Goal: Find specific page/section: Find specific page/section

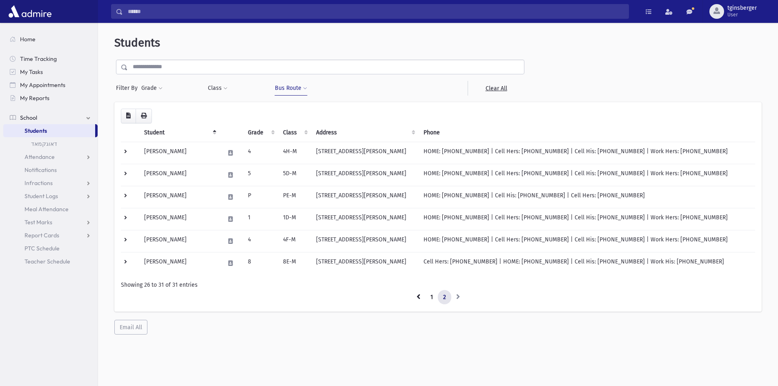
scroll to position [22, 0]
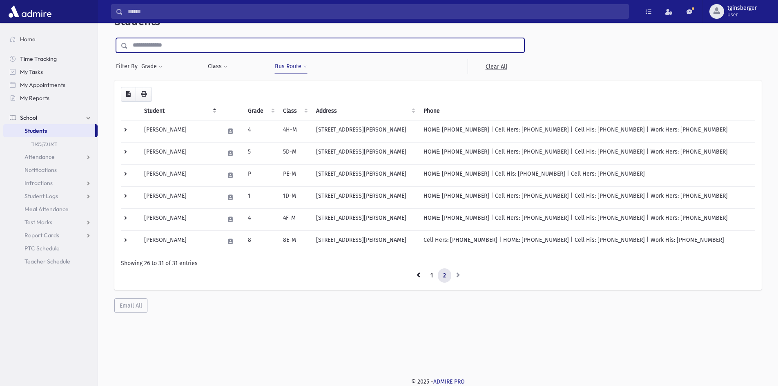
click at [332, 52] on input "text" at bounding box center [326, 45] width 396 height 15
type input "******"
click at [114, 38] on input "submit" at bounding box center [125, 43] width 23 height 11
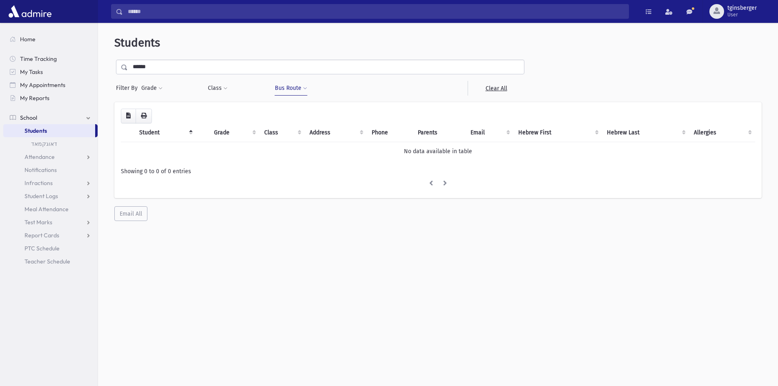
click at [32, 132] on span "Students" at bounding box center [36, 130] width 22 height 7
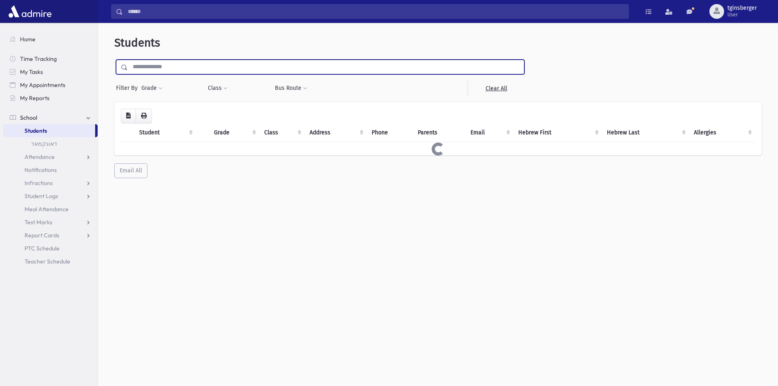
drag, startPoint x: 0, startPoint y: 0, endPoint x: 232, endPoint y: 68, distance: 242.1
click at [232, 68] on input "text" at bounding box center [326, 67] width 396 height 15
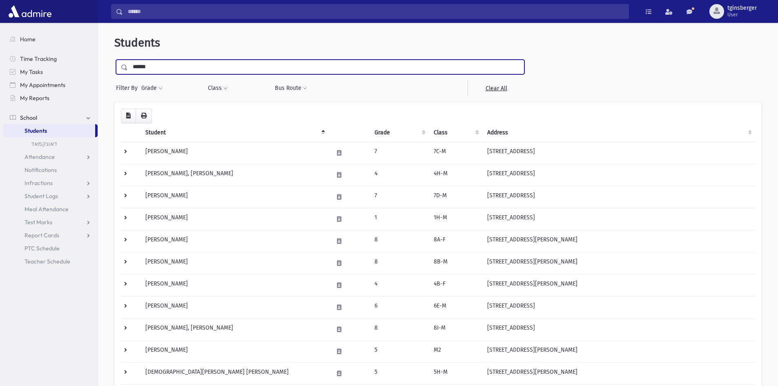
type input "******"
click at [114, 60] on input "submit" at bounding box center [125, 65] width 23 height 11
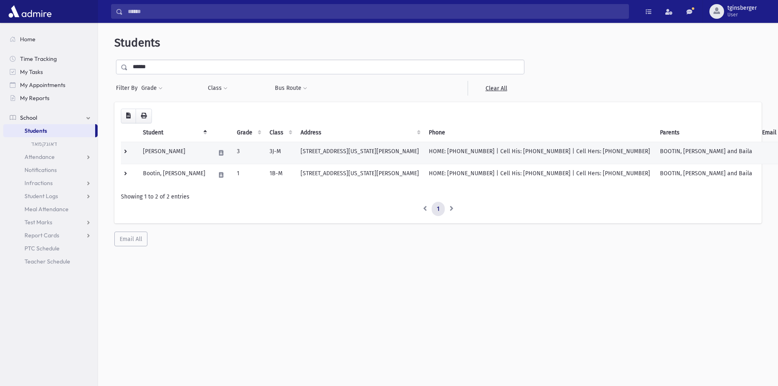
click at [123, 150] on td at bounding box center [129, 153] width 17 height 22
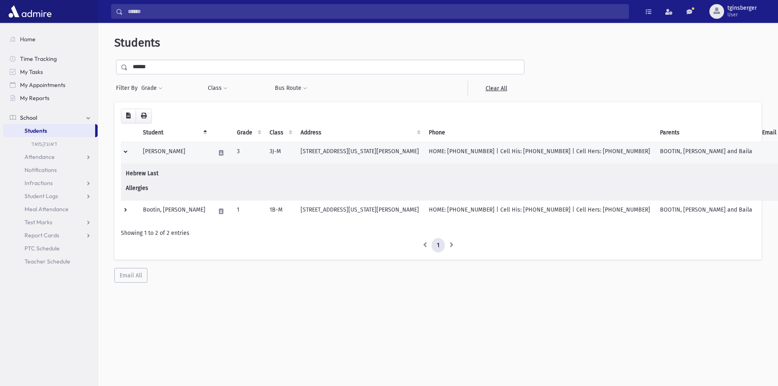
click at [168, 148] on td "Bootin, Moshe" at bounding box center [174, 153] width 72 height 22
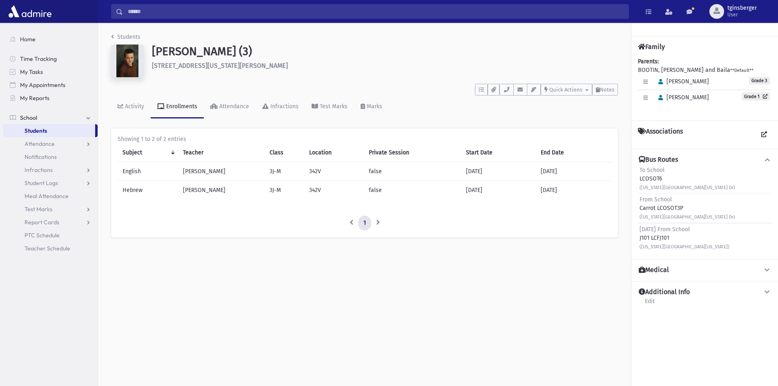
drag, startPoint x: 665, startPoint y: 178, endPoint x: 638, endPoint y: 178, distance: 26.6
click at [638, 178] on div "To School LCOSOT6 (New Jersey Ave & Wyoming Dr)" at bounding box center [705, 178] width 134 height 29
copy div "LCOSOT6"
click at [40, 128] on span "Students" at bounding box center [36, 130] width 22 height 7
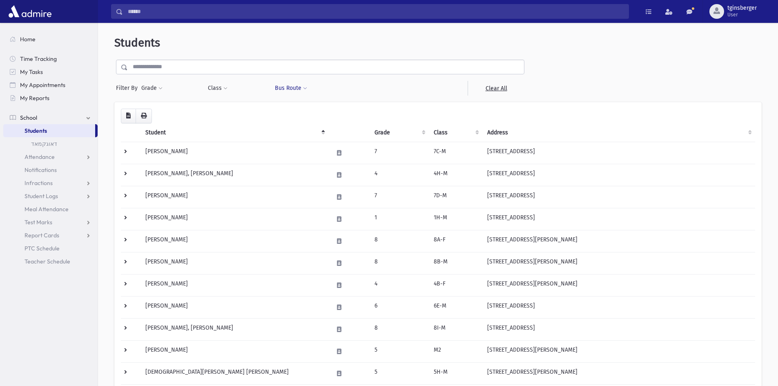
click at [290, 86] on button "Bus Route" at bounding box center [291, 88] width 33 height 15
click at [306, 116] on span at bounding box center [324, 110] width 92 height 15
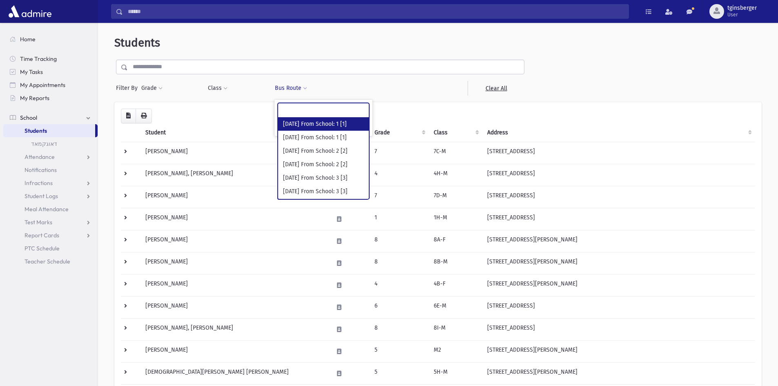
paste input "*******"
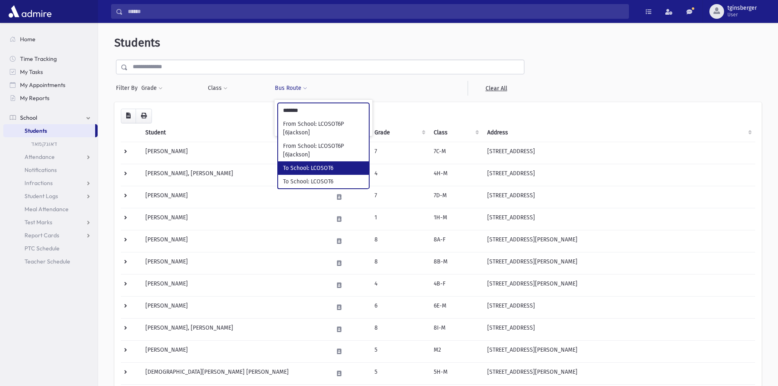
type input "*******"
select select "****"
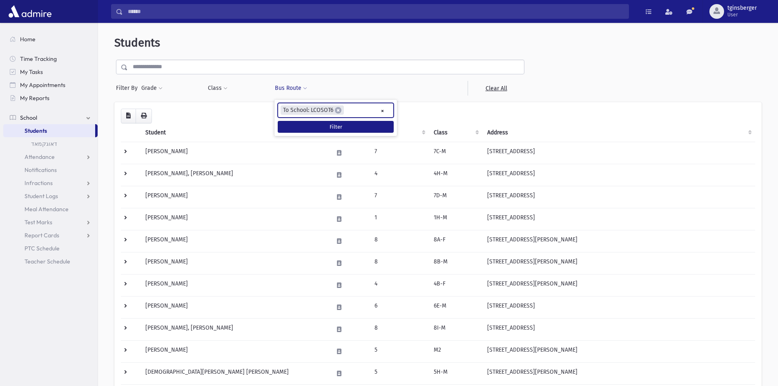
scroll to position [3103, 0]
click at [338, 121] on button "Filter" at bounding box center [336, 127] width 116 height 12
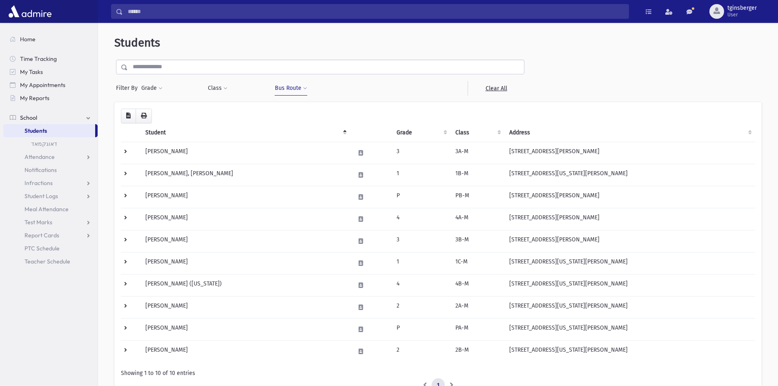
click at [284, 89] on button "Bus Route" at bounding box center [291, 88] width 33 height 15
click at [346, 107] on ul "× × To School: LCOSOT6" at bounding box center [323, 109] width 91 height 13
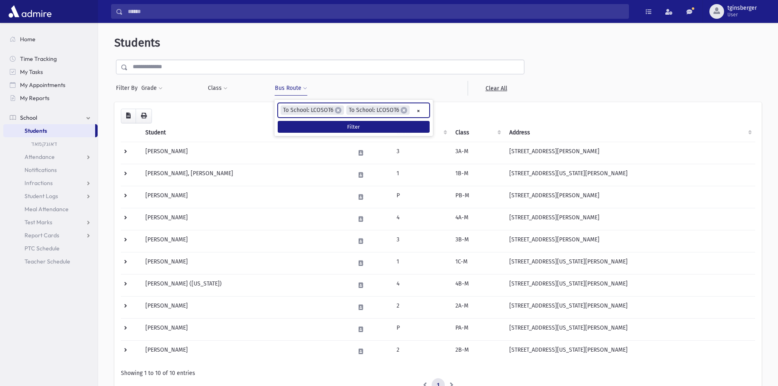
scroll to position [3103, 0]
click at [332, 125] on button "Filter" at bounding box center [354, 127] width 152 height 12
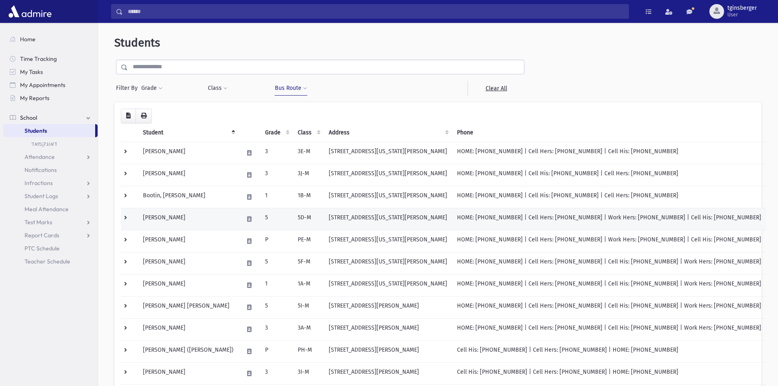
click at [127, 216] on td at bounding box center [129, 219] width 17 height 22
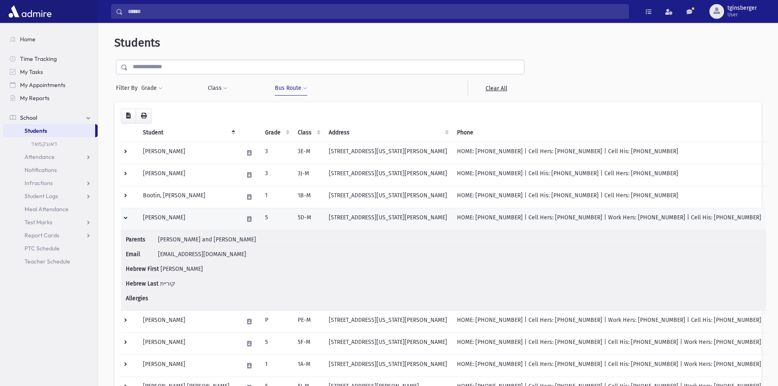
click at [162, 213] on td "[PERSON_NAME]" at bounding box center [188, 219] width 100 height 22
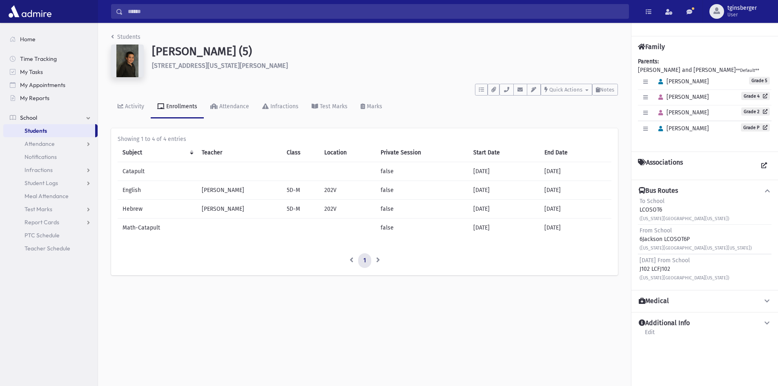
click at [257, 22] on div "Search Results Students" at bounding box center [438, 11] width 680 height 23
click at [259, 16] on input "Search" at bounding box center [376, 11] width 506 height 15
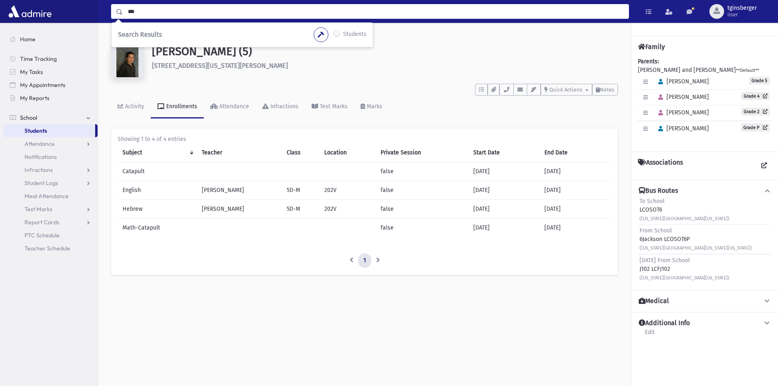
type input "***"
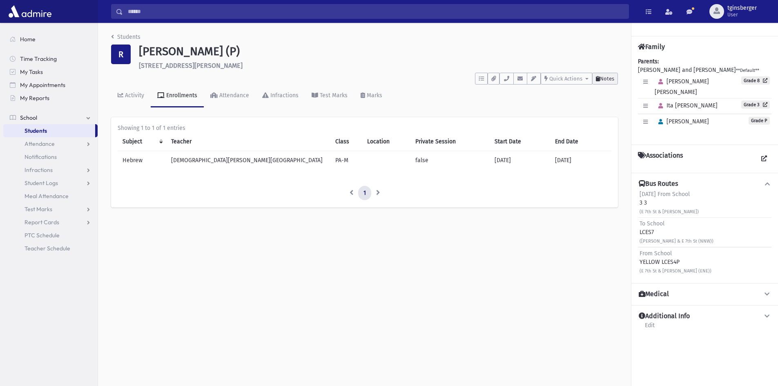
click at [601, 82] on button "Notes" at bounding box center [605, 79] width 26 height 12
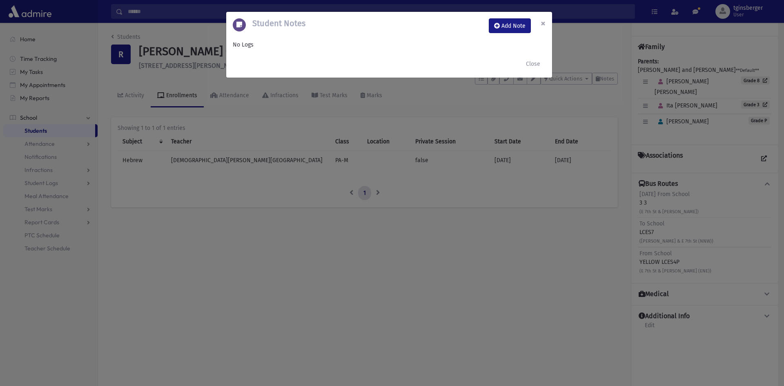
click at [541, 22] on span "×" at bounding box center [543, 23] width 5 height 11
